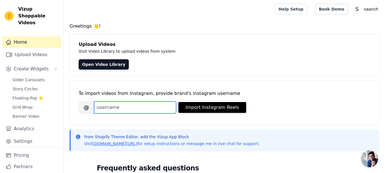
click at [117, 104] on input "Brand's Instagram Username" at bounding box center [135, 107] width 82 height 12
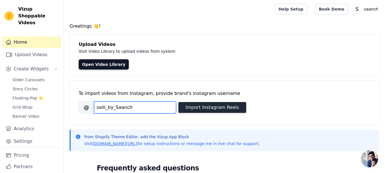
type input "saili_by_Saanch"
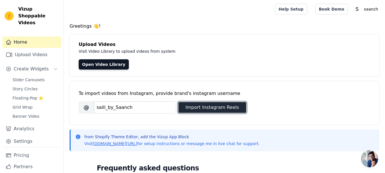
click at [197, 108] on button "Import Instagram Reels" at bounding box center [212, 107] width 68 height 11
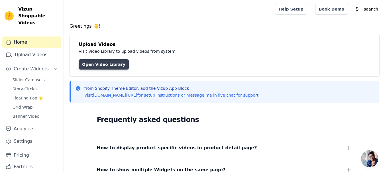
click at [97, 61] on link "Open Video Library" at bounding box center [104, 64] width 50 height 10
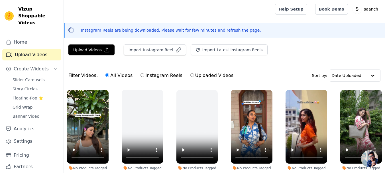
click at [140, 75] on input "Instagram Reels" at bounding box center [142, 75] width 4 height 4
radio input "true"
click at [105, 76] on input "All Videos" at bounding box center [107, 75] width 4 height 4
radio input "true"
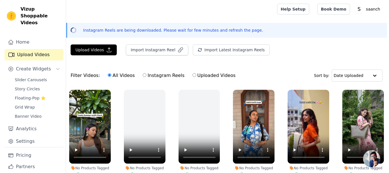
scroll to position [28, 0]
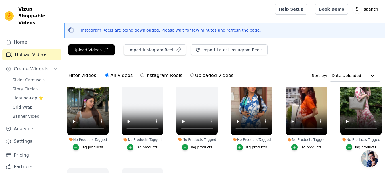
click at [84, 148] on div "Tag products" at bounding box center [92, 147] width 22 height 5
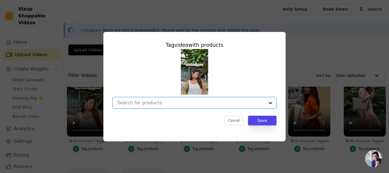
click at [156, 103] on input "No Products Tagged Tag video with products Option undefined, selected. Select i…" at bounding box center [191, 102] width 148 height 5
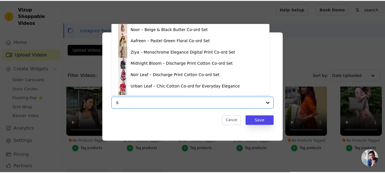
scroll to position [0, 0]
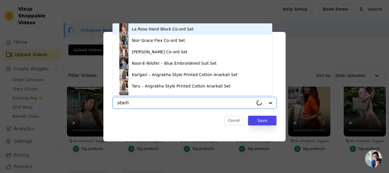
type input "starlit"
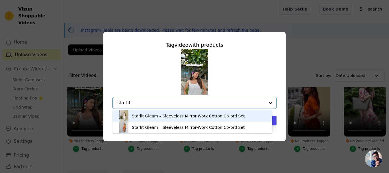
click at [146, 116] on div "Starlit Gleam – Sleeveless Mirror-Work Cotton Co-ord Set" at bounding box center [188, 116] width 113 height 6
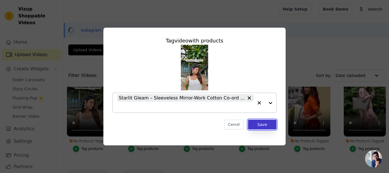
click at [267, 125] on button "Save" at bounding box center [262, 125] width 28 height 10
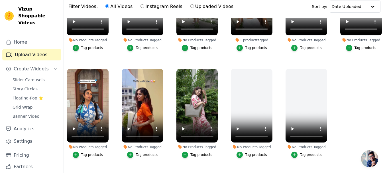
scroll to position [82, 0]
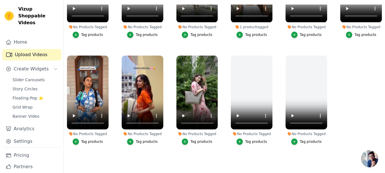
click at [190, 140] on div "Tag products" at bounding box center [201, 141] width 22 height 5
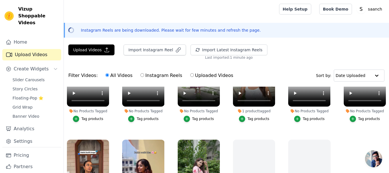
scroll to position [168, 0]
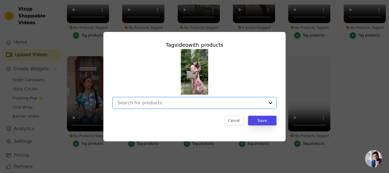
click at [199, 101] on input "No Products Tagged Tag video with products Option undefined, selected. Select i…" at bounding box center [191, 102] width 148 height 5
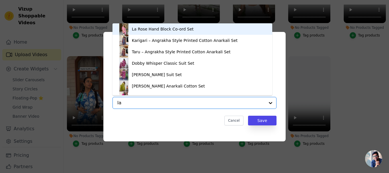
type input "la"
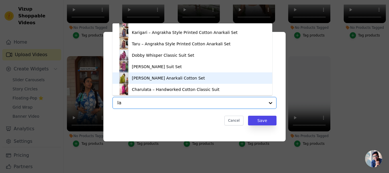
scroll to position [0, 0]
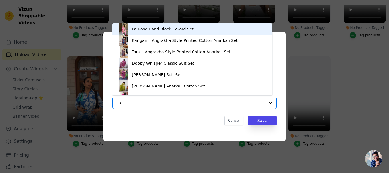
click at [145, 28] on div "La Rose Hand Block Co-ord Set" at bounding box center [163, 29] width 62 height 6
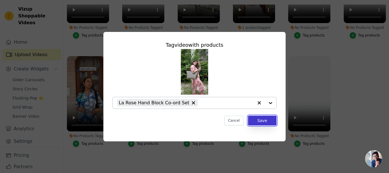
click at [261, 119] on button "Save" at bounding box center [262, 121] width 28 height 10
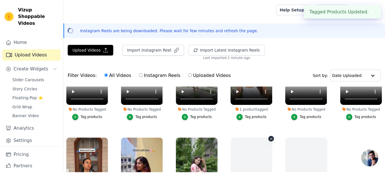
scroll to position [166, 0]
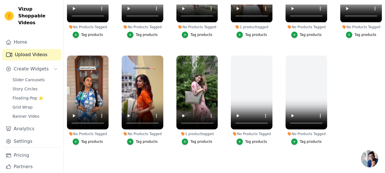
click at [135, 138] on button "Tag products" at bounding box center [142, 141] width 30 height 6
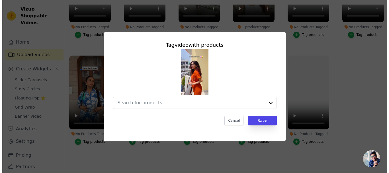
scroll to position [168, 0]
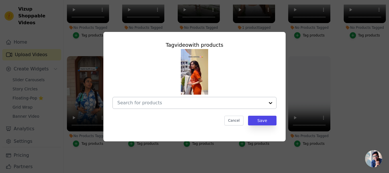
click at [165, 102] on input "No Products Tagged Tag video with products Cancel Save Tag products" at bounding box center [191, 102] width 148 height 5
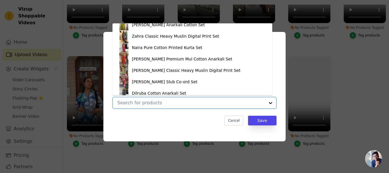
scroll to position [179, 0]
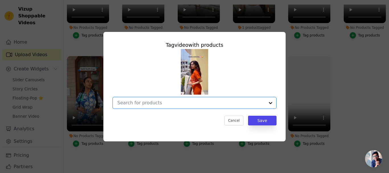
click at [146, 101] on input "No Products Tagged Tag video with products Option undefined, selected. Select i…" at bounding box center [191, 102] width 148 height 5
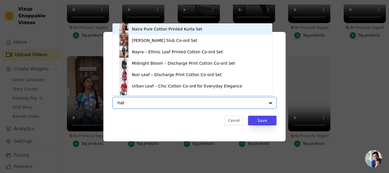
type input "nali"
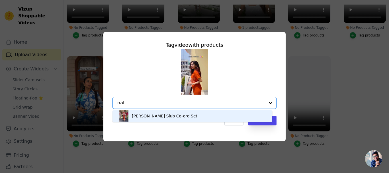
click at [146, 117] on div "Nalini Cotton Slub Co-ord Set" at bounding box center [165, 116] width 66 height 6
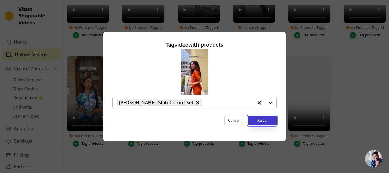
click at [262, 120] on button "Save" at bounding box center [262, 121] width 28 height 10
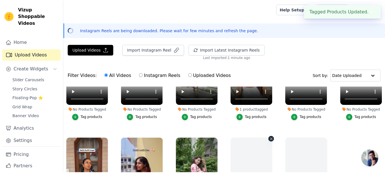
scroll to position [166, 0]
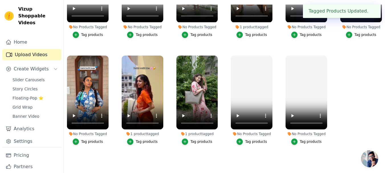
click at [87, 139] on div "Tag products" at bounding box center [92, 141] width 22 height 5
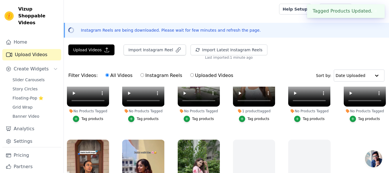
scroll to position [168, 0]
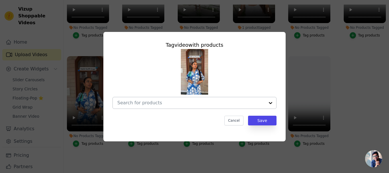
click at [150, 103] on input "No Products Tagged Tag video with products Cancel Save Tag products" at bounding box center [191, 102] width 148 height 5
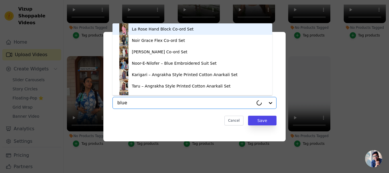
type input "blue"
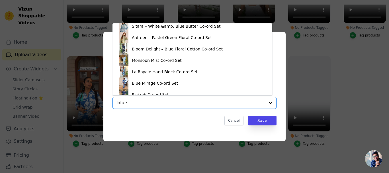
scroll to position [8, 0]
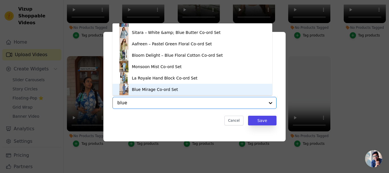
click at [135, 89] on div "Blue Mirage Co-ord Set" at bounding box center [155, 90] width 46 height 6
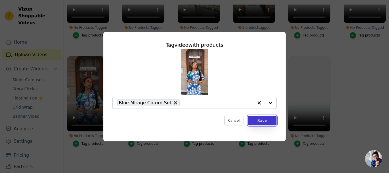
click at [260, 120] on button "Save" at bounding box center [262, 121] width 28 height 10
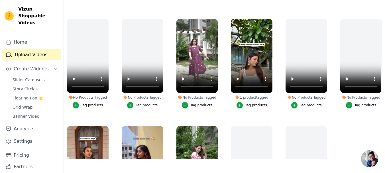
scroll to position [81, 0]
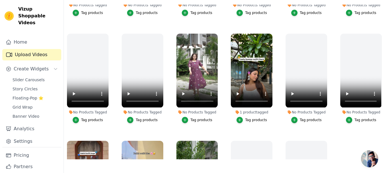
click at [192, 119] on div "Tag products" at bounding box center [201, 120] width 22 height 5
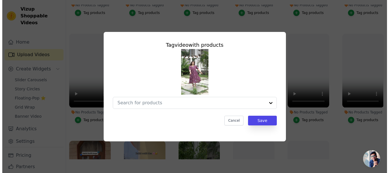
scroll to position [82, 0]
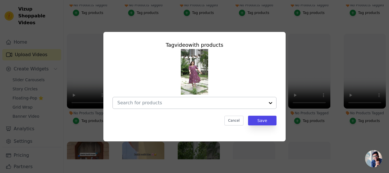
click at [171, 105] on input "No Products Tagged Tag video with products Cancel Save Tag products" at bounding box center [191, 102] width 148 height 5
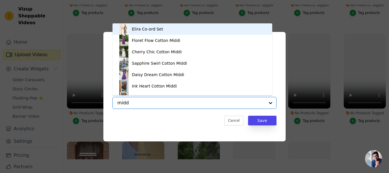
type input "middi"
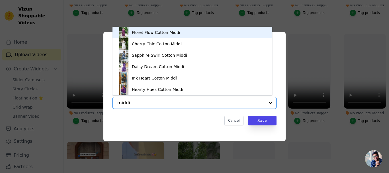
click at [152, 33] on div "Floret Flow Cotton Middi" at bounding box center [156, 33] width 48 height 6
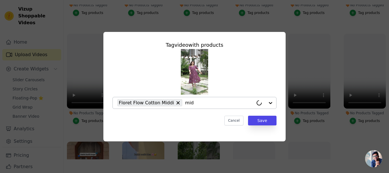
type input "midd"
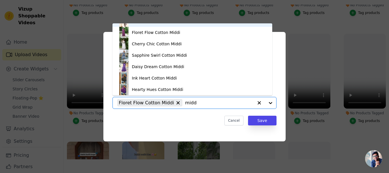
scroll to position [0, 0]
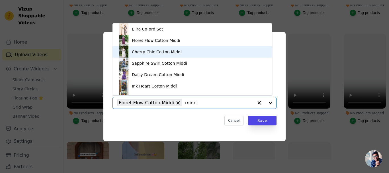
click at [140, 53] on div "Cherry Chic Cotton Middi" at bounding box center [157, 52] width 50 height 6
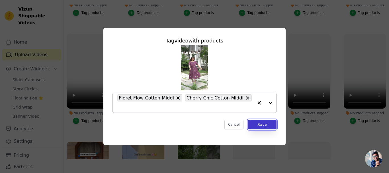
click at [260, 125] on button "Save" at bounding box center [262, 125] width 28 height 10
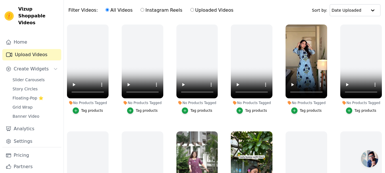
scroll to position [54, 0]
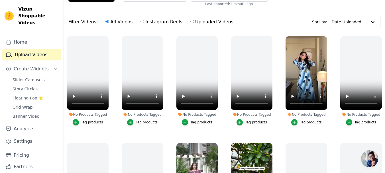
click at [297, 122] on button "Tag products" at bounding box center [306, 122] width 30 height 6
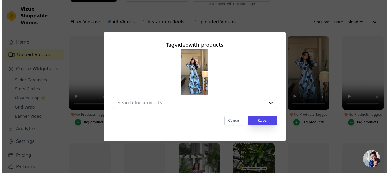
scroll to position [0, 0]
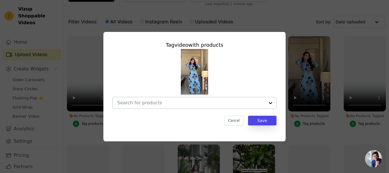
click at [148, 102] on input "No Products Tagged Tag video with products Cancel Save Tag products" at bounding box center [191, 102] width 148 height 5
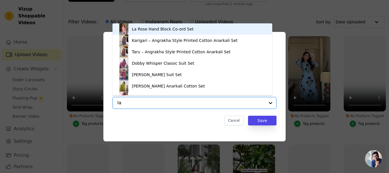
type input "la r"
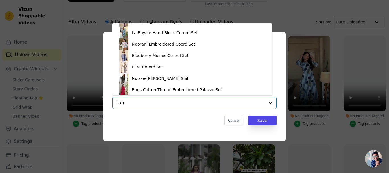
scroll to position [133, 0]
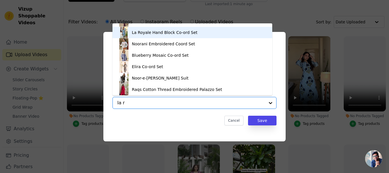
click at [139, 31] on div "La Royale Hand Block Co-ord Set" at bounding box center [165, 33] width 66 height 6
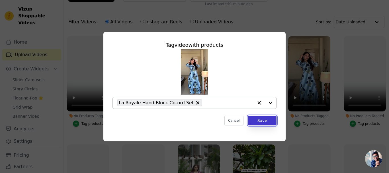
click at [263, 120] on button "Save" at bounding box center [262, 121] width 28 height 10
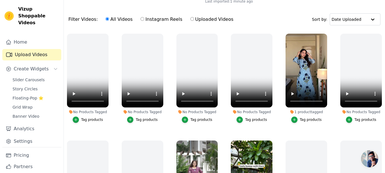
scroll to position [0, 0]
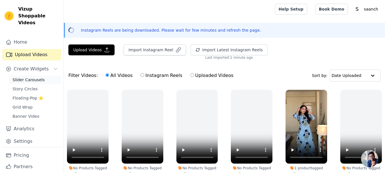
click at [24, 77] on span "Slider Carousels" at bounding box center [29, 80] width 32 height 6
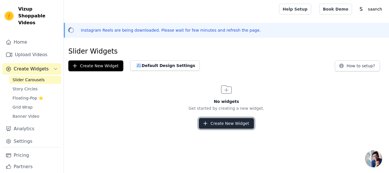
click at [215, 124] on button "Create New Widget" at bounding box center [226, 123] width 55 height 11
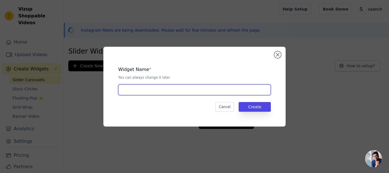
click at [151, 92] on input "text" at bounding box center [194, 89] width 153 height 11
type input "Slider"
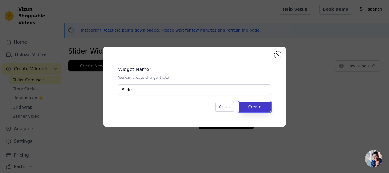
click at [262, 108] on button "Create" at bounding box center [255, 107] width 32 height 10
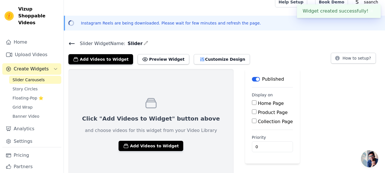
scroll to position [12, 0]
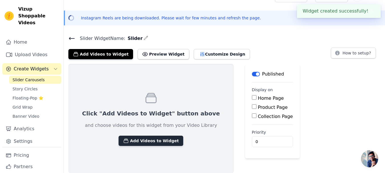
click at [127, 143] on button "Add Videos to Widget" at bounding box center [150, 141] width 65 height 10
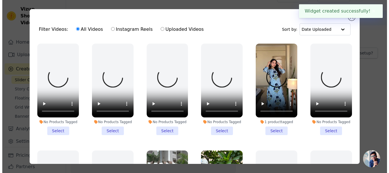
scroll to position [0, 0]
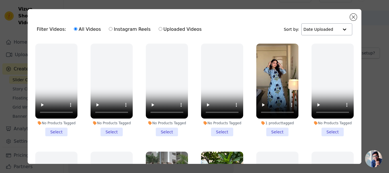
click at [340, 28] on div at bounding box center [344, 29] width 11 height 11
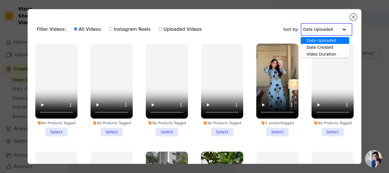
click at [241, 28] on div "Filter Videos: All Videos Instagram Reels Uploaded Videos Sort by: Date Uploade…" at bounding box center [194, 29] width 325 height 22
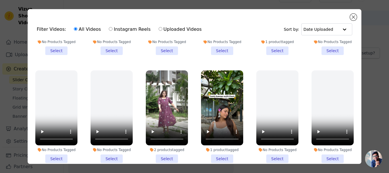
scroll to position [80, 0]
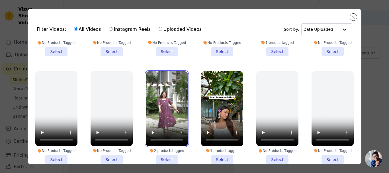
click at [161, 120] on video at bounding box center [167, 108] width 42 height 75
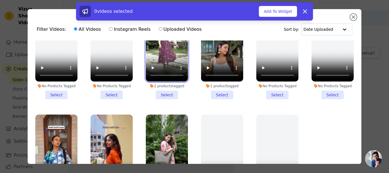
scroll to position [166, 0]
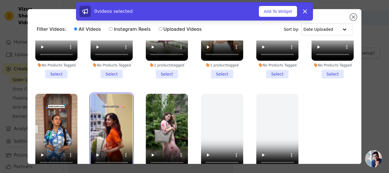
click at [103, 130] on video at bounding box center [112, 131] width 42 height 75
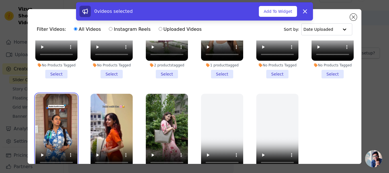
click at [60, 132] on video at bounding box center [56, 131] width 42 height 75
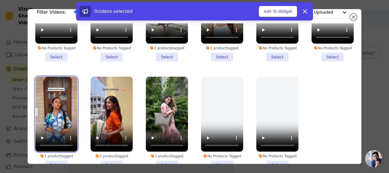
scroll to position [50, 0]
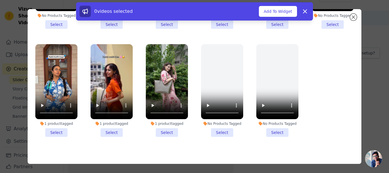
drag, startPoint x: 56, startPoint y: 127, endPoint x: 71, endPoint y: 127, distance: 15.4
click at [56, 127] on li "1 product tagged Select" at bounding box center [56, 90] width 42 height 93
click at [0, 0] on input "1 product tagged Select" at bounding box center [0, 0] width 0 height 0
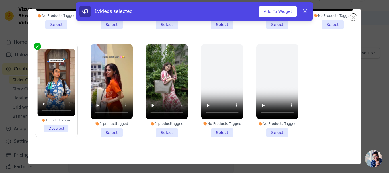
click at [105, 126] on li "1 product tagged Select" at bounding box center [112, 90] width 42 height 93
click at [0, 0] on input "1 product tagged Select" at bounding box center [0, 0] width 0 height 0
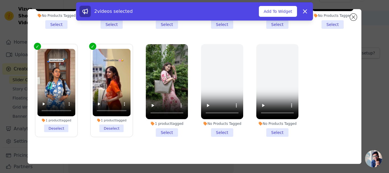
click at [162, 127] on li "1 product tagged Select" at bounding box center [167, 90] width 42 height 93
click at [0, 0] on input "1 product tagged Select" at bounding box center [0, 0] width 0 height 0
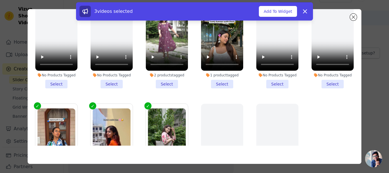
scroll to position [80, 0]
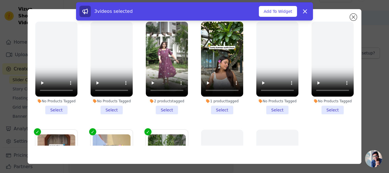
click at [163, 107] on li "2 products tagged Select" at bounding box center [167, 68] width 42 height 93
click at [0, 0] on input "2 products tagged Select" at bounding box center [0, 0] width 0 height 0
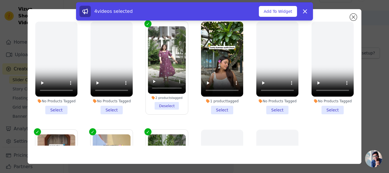
click at [215, 104] on li "1 product tagged Select" at bounding box center [222, 68] width 42 height 93
click at [0, 0] on input "1 product tagged Select" at bounding box center [0, 0] width 0 height 0
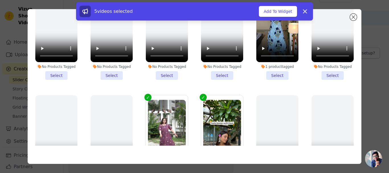
scroll to position [0, 0]
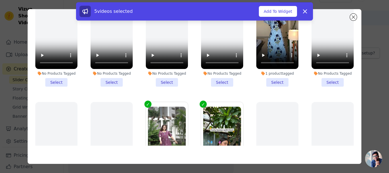
click at [274, 81] on li "1 product tagged Select" at bounding box center [277, 40] width 42 height 93
click at [0, 0] on input "1 product tagged Select" at bounding box center [0, 0] width 0 height 0
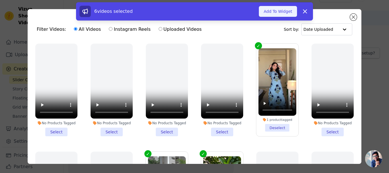
click at [275, 13] on button "Add To Widget" at bounding box center [278, 11] width 38 height 11
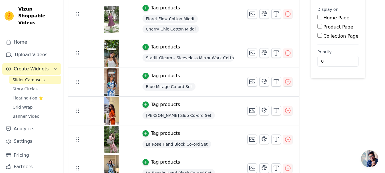
scroll to position [102, 0]
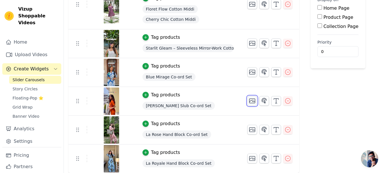
click at [249, 103] on icon "button" at bounding box center [252, 101] width 6 height 4
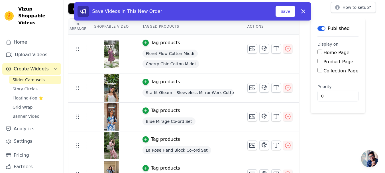
scroll to position [73, 0]
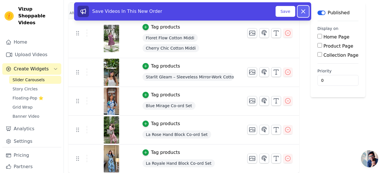
click at [305, 12] on icon at bounding box center [303, 11] width 7 height 7
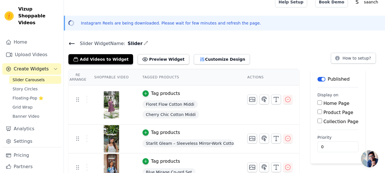
scroll to position [0, 0]
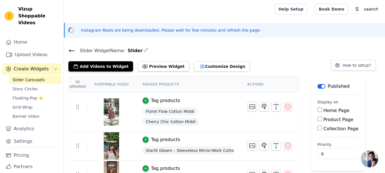
click at [317, 109] on input "Home Page" at bounding box center [319, 109] width 5 height 5
checkbox input "true"
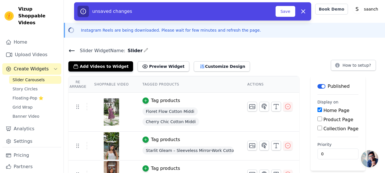
click at [317, 119] on input "Product Page" at bounding box center [319, 118] width 5 height 5
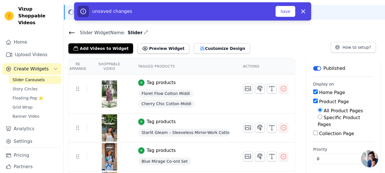
scroll to position [17, 0]
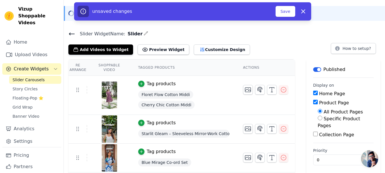
click at [316, 102] on input "Product Page" at bounding box center [315, 102] width 5 height 5
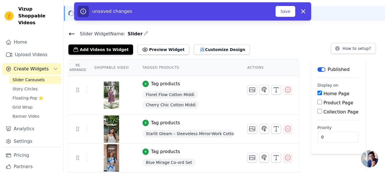
click at [317, 102] on input "Product Page" at bounding box center [319, 102] width 5 height 5
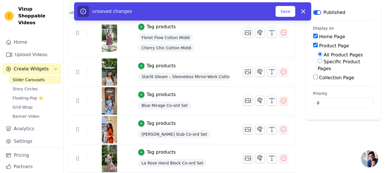
scroll to position [45, 0]
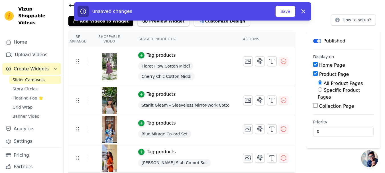
click at [317, 74] on input "Product Page" at bounding box center [315, 73] width 5 height 5
checkbox input "false"
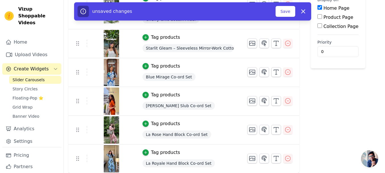
scroll to position [0, 0]
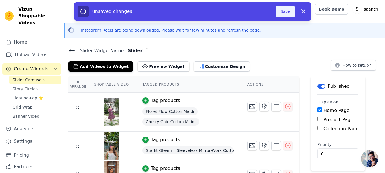
click at [282, 12] on button "Save" at bounding box center [284, 11] width 19 height 11
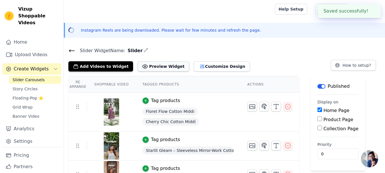
click at [150, 65] on button "Preview Widget" at bounding box center [163, 66] width 51 height 10
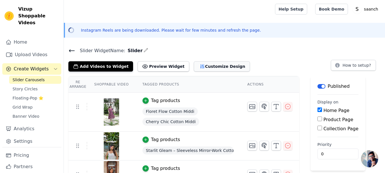
click at [194, 66] on button "Customize Design" at bounding box center [222, 66] width 56 height 10
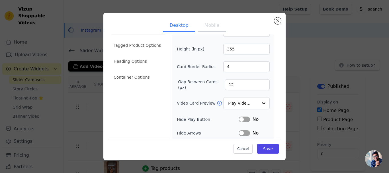
scroll to position [28, 0]
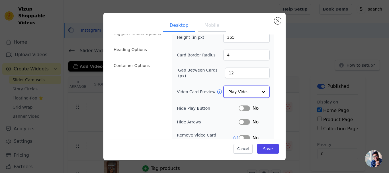
click at [258, 89] on div at bounding box center [263, 91] width 11 height 11
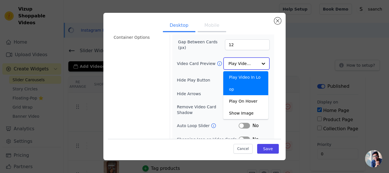
scroll to position [57, 0]
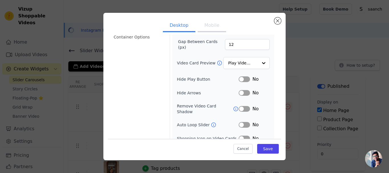
click at [187, 80] on label "Hide Play Button" at bounding box center [208, 79] width 62 height 6
click at [245, 77] on button "Label" at bounding box center [244, 79] width 11 height 6
click at [243, 92] on button "Label" at bounding box center [244, 93] width 11 height 6
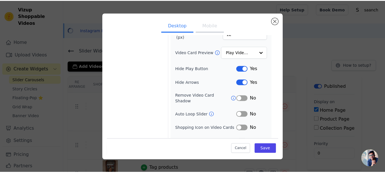
scroll to position [73, 0]
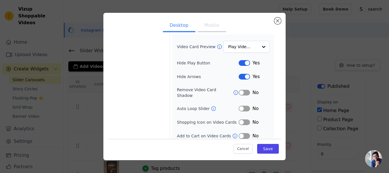
click at [246, 106] on button "Label" at bounding box center [244, 109] width 11 height 6
click at [244, 119] on button "Label" at bounding box center [244, 122] width 11 height 6
click at [245, 133] on button "Label" at bounding box center [244, 136] width 11 height 6
click at [269, 150] on button "Save" at bounding box center [268, 149] width 22 height 10
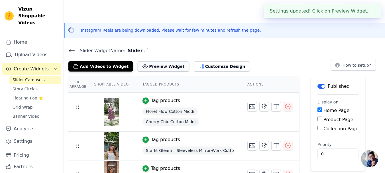
click at [148, 66] on button "Preview Widget" at bounding box center [163, 66] width 51 height 10
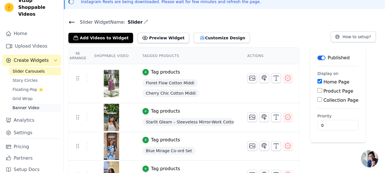
scroll to position [0, 0]
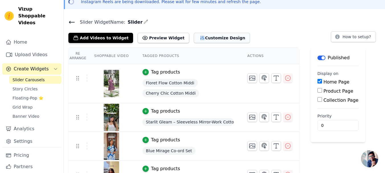
click at [201, 37] on button "Customize Design" at bounding box center [222, 38] width 56 height 10
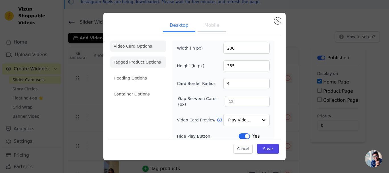
click at [137, 88] on li "Tagged Product Options" at bounding box center [138, 93] width 56 height 11
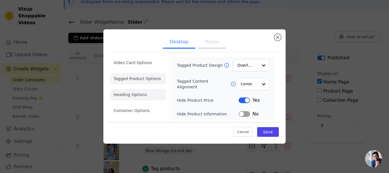
click at [126, 97] on li "Heading Options" at bounding box center [138, 94] width 56 height 11
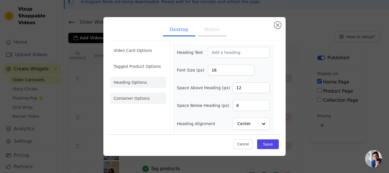
click at [126, 96] on li "Container Options" at bounding box center [138, 98] width 56 height 11
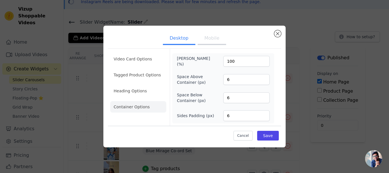
click at [132, 105] on li "Container Options" at bounding box center [138, 106] width 56 height 11
click at [208, 42] on button "Mobile" at bounding box center [212, 38] width 28 height 13
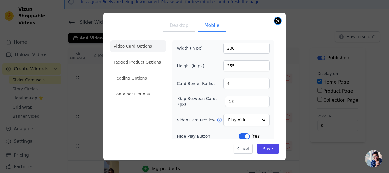
click at [275, 21] on button "Close modal" at bounding box center [277, 20] width 7 height 7
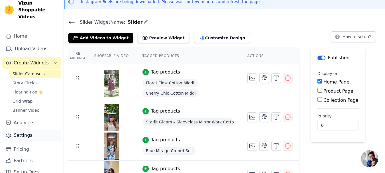
scroll to position [9, 0]
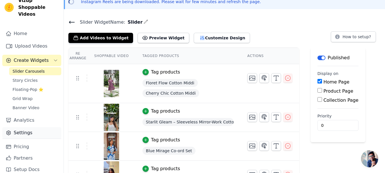
click at [23, 127] on link "Settings" at bounding box center [31, 132] width 59 height 11
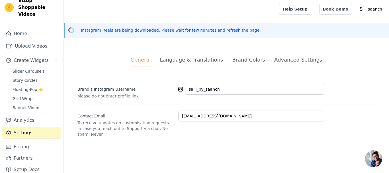
click at [251, 58] on div "Brand Colors" at bounding box center [248, 60] width 33 height 8
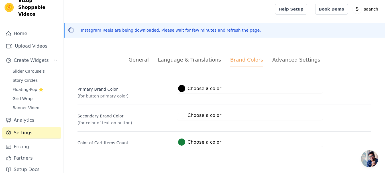
click at [182, 142] on div at bounding box center [181, 141] width 7 height 7
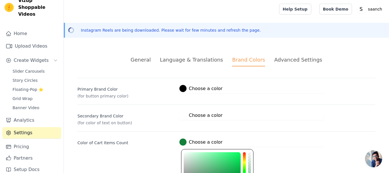
click at [151, 157] on div "General Language & Translations Brand Colors Advanced Settings unsaved changes …" at bounding box center [226, 101] width 325 height 118
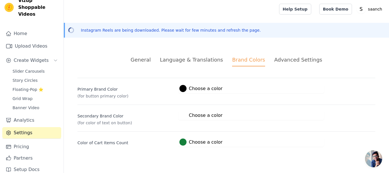
click at [210, 88] on label "#000000 Choose a color" at bounding box center [200, 88] width 43 height 7
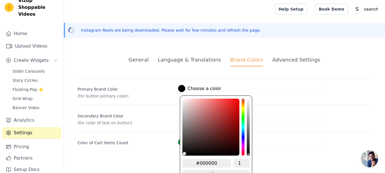
drag, startPoint x: 225, startPoint y: 163, endPoint x: 186, endPoint y: 163, distance: 39.3
click at [186, 163] on input "#000000" at bounding box center [206, 163] width 48 height 9
paste input "9F5A63"
type input "#000000"
type input "9F5A63"
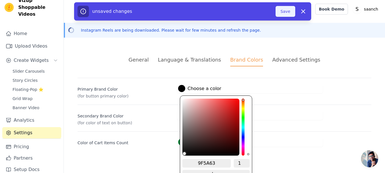
click at [283, 9] on button "Save" at bounding box center [284, 11] width 19 height 11
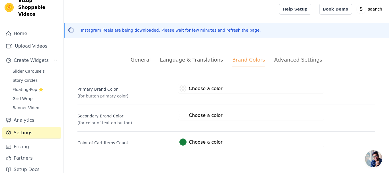
click at [203, 86] on label "#000000 Choose a color" at bounding box center [200, 88] width 43 height 7
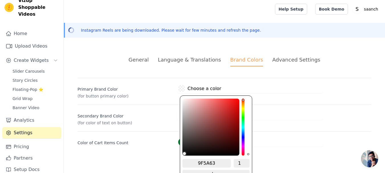
click at [195, 162] on input "9F5A63" at bounding box center [206, 163] width 48 height 9
type input "#9f5a63"
type input "#9F5A63"
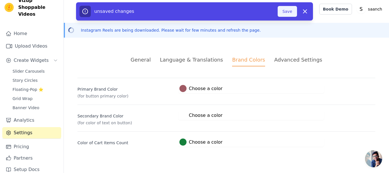
click at [279, 9] on div "unsaved changes Save Dismiss" at bounding box center [194, 11] width 230 height 11
click at [194, 116] on label "#ffffff Choose a color" at bounding box center [199, 115] width 43 height 7
click at [265, 59] on div "General Language & Translations Brand Colors Advanced Settings unsaved changes …" at bounding box center [226, 101] width 325 height 118
click at [23, 68] on span "Slider Carousels" at bounding box center [29, 71] width 32 height 6
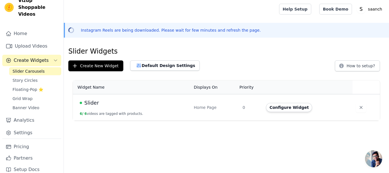
click at [173, 103] on div "Slider" at bounding box center [133, 103] width 107 height 8
click at [91, 102] on span "Slider" at bounding box center [91, 103] width 15 height 8
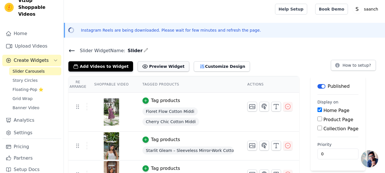
click at [140, 66] on button "Preview Widget" at bounding box center [163, 66] width 51 height 10
click at [23, 127] on link "Settings" at bounding box center [31, 132] width 59 height 11
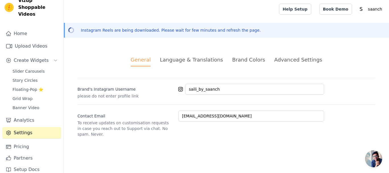
click at [248, 61] on div "Brand Colors" at bounding box center [248, 60] width 33 height 8
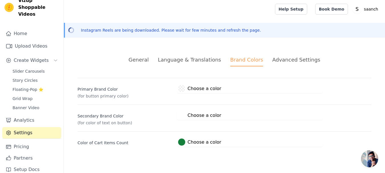
click at [208, 86] on label "#000000 Choose a color" at bounding box center [199, 88] width 43 height 7
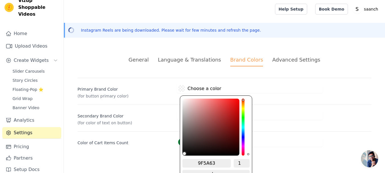
click at [196, 160] on input "9F5A63" at bounding box center [206, 163] width 48 height 9
type input "#9f5a63"
type input "#9F5A63"
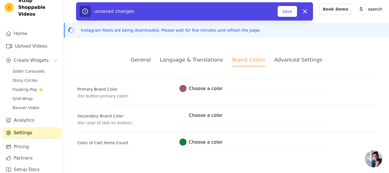
click at [310, 134] on div "Color of Cart Items Count #15803c Choose a color #15803c 1 hex change to rgb" at bounding box center [226, 138] width 298 height 15
drag, startPoint x: 286, startPoint y: 12, endPoint x: 278, endPoint y: 17, distance: 9.7
click at [285, 14] on button "Save" at bounding box center [287, 11] width 19 height 11
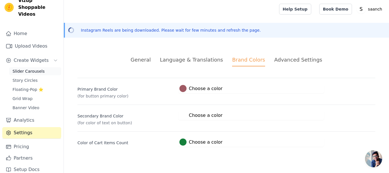
click at [27, 68] on span "Slider Carousels" at bounding box center [29, 71] width 32 height 6
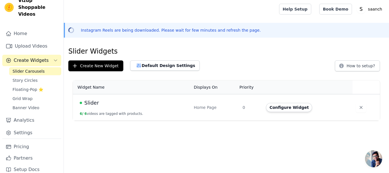
click at [93, 102] on span "Slider" at bounding box center [91, 103] width 15 height 8
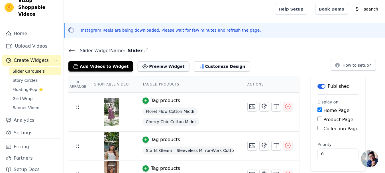
click at [146, 68] on button "Preview Widget" at bounding box center [163, 66] width 51 height 10
click at [69, 51] on icon at bounding box center [71, 50] width 7 height 7
